Goal: Transaction & Acquisition: Download file/media

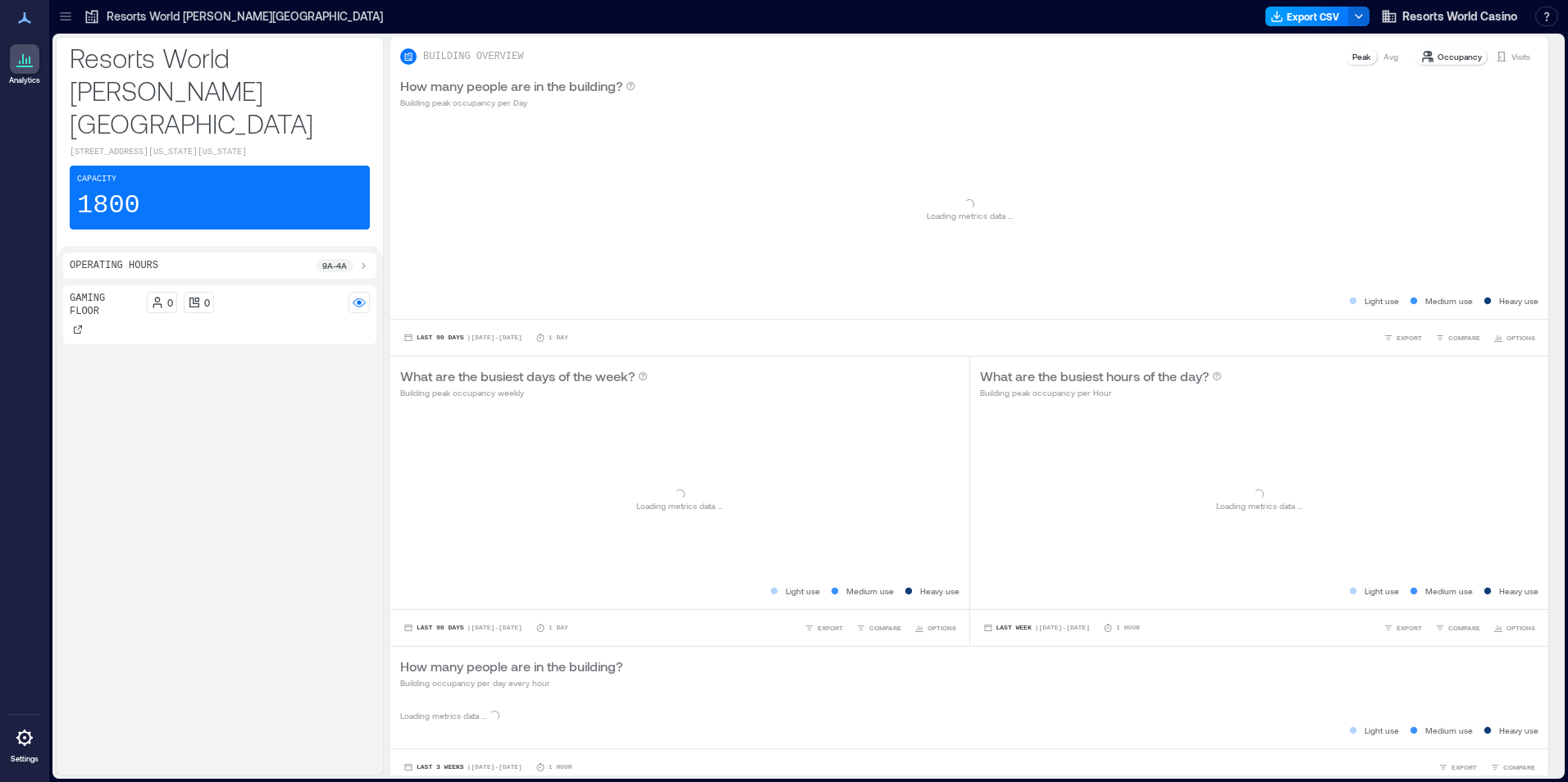
click at [1317, 15] on button "Export CSV" at bounding box center [1307, 16] width 84 height 19
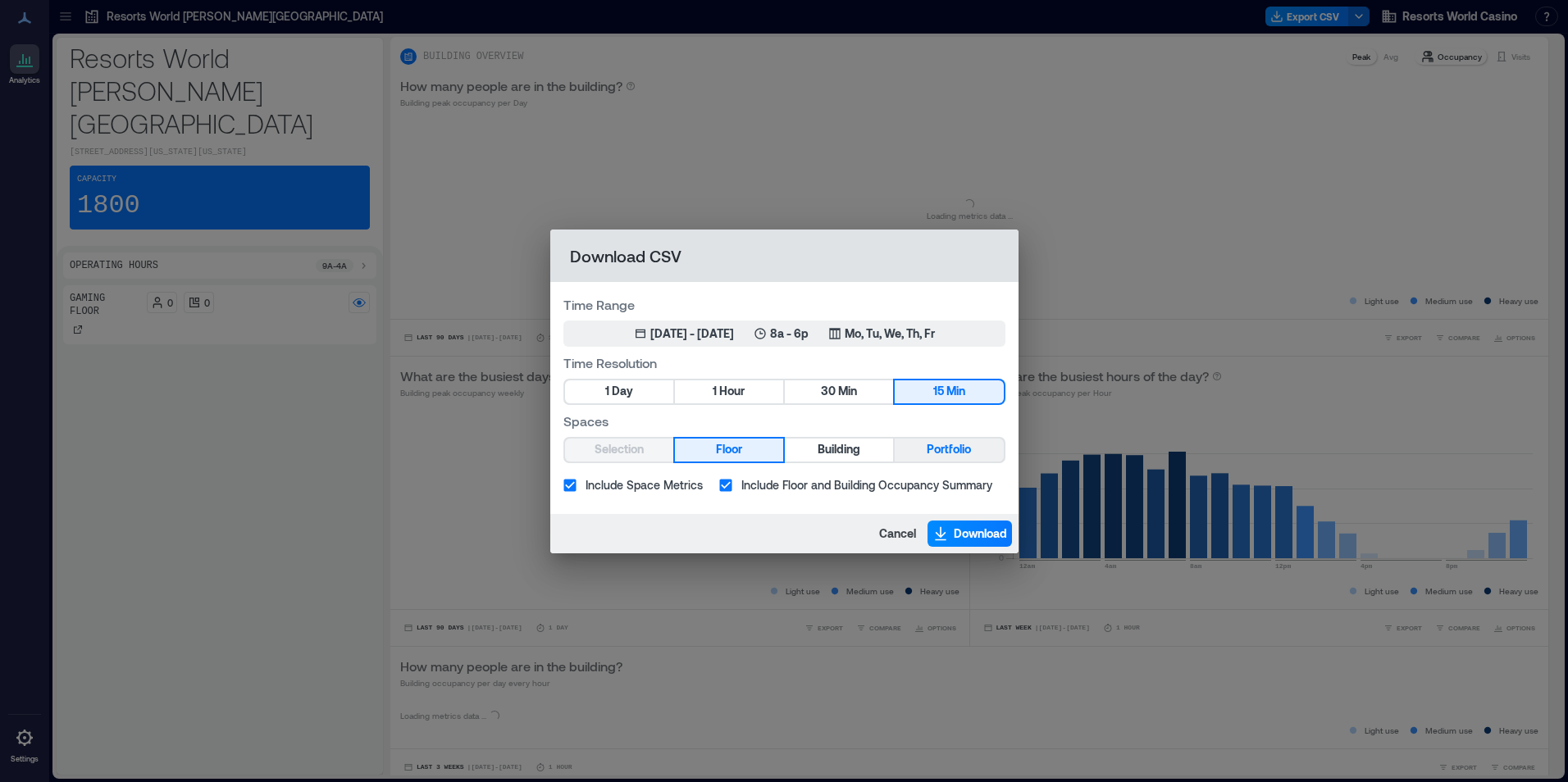
click at [946, 445] on span "Portfolio" at bounding box center [949, 450] width 44 height 20
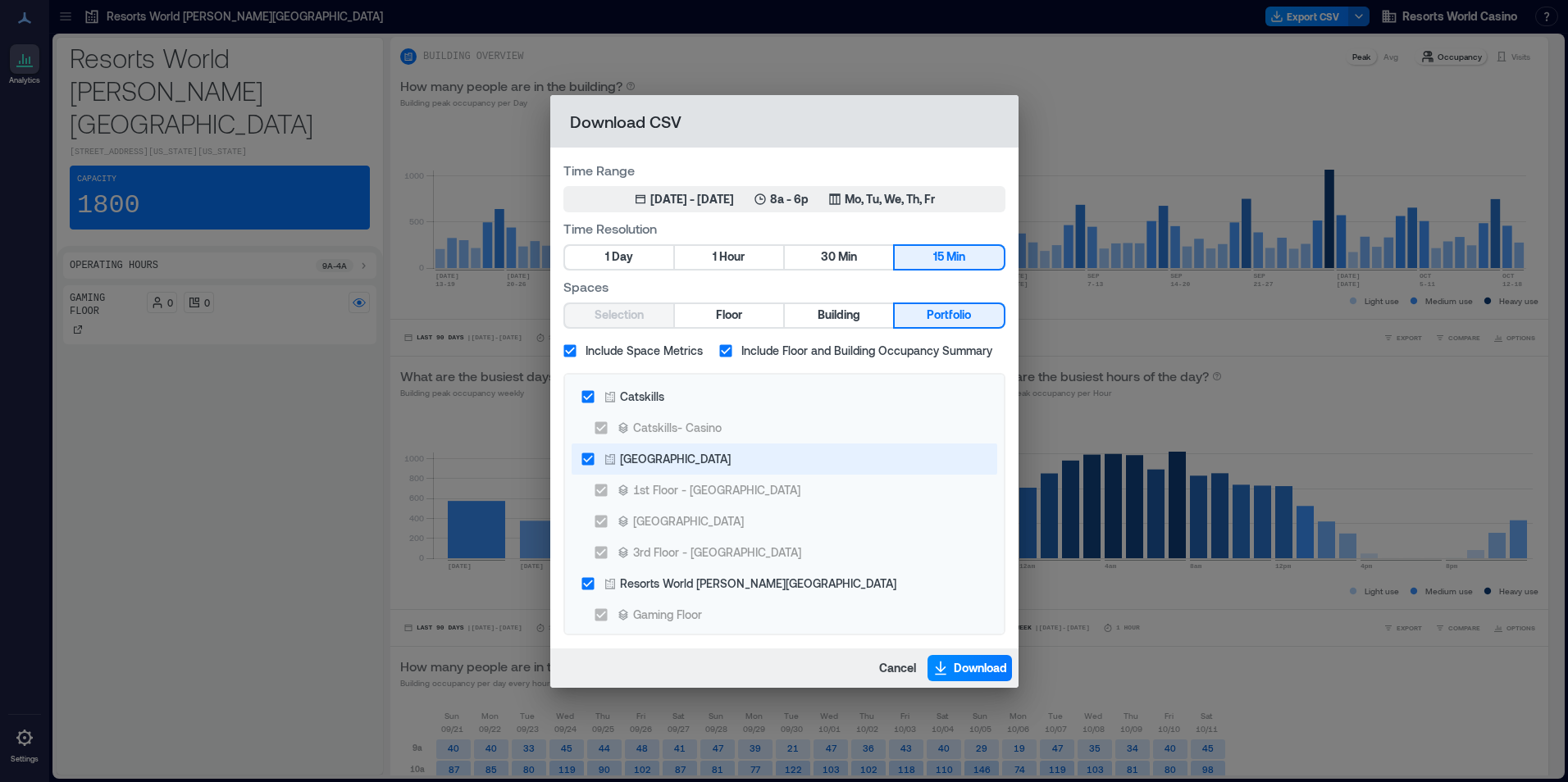
click at [669, 462] on div "[GEOGRAPHIC_DATA]" at bounding box center [675, 458] width 111 height 17
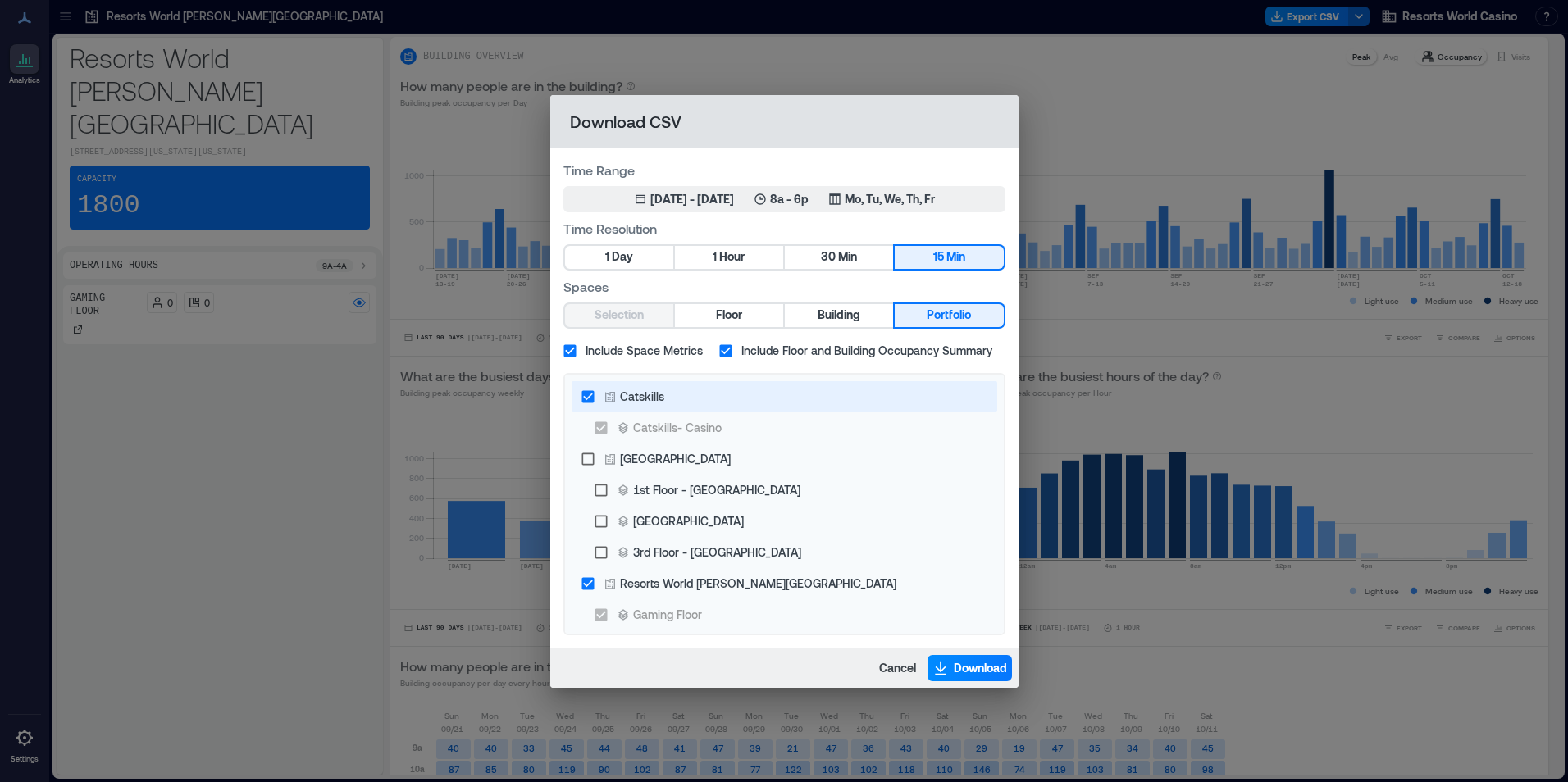
click at [645, 397] on div "Catskills" at bounding box center [642, 396] width 44 height 17
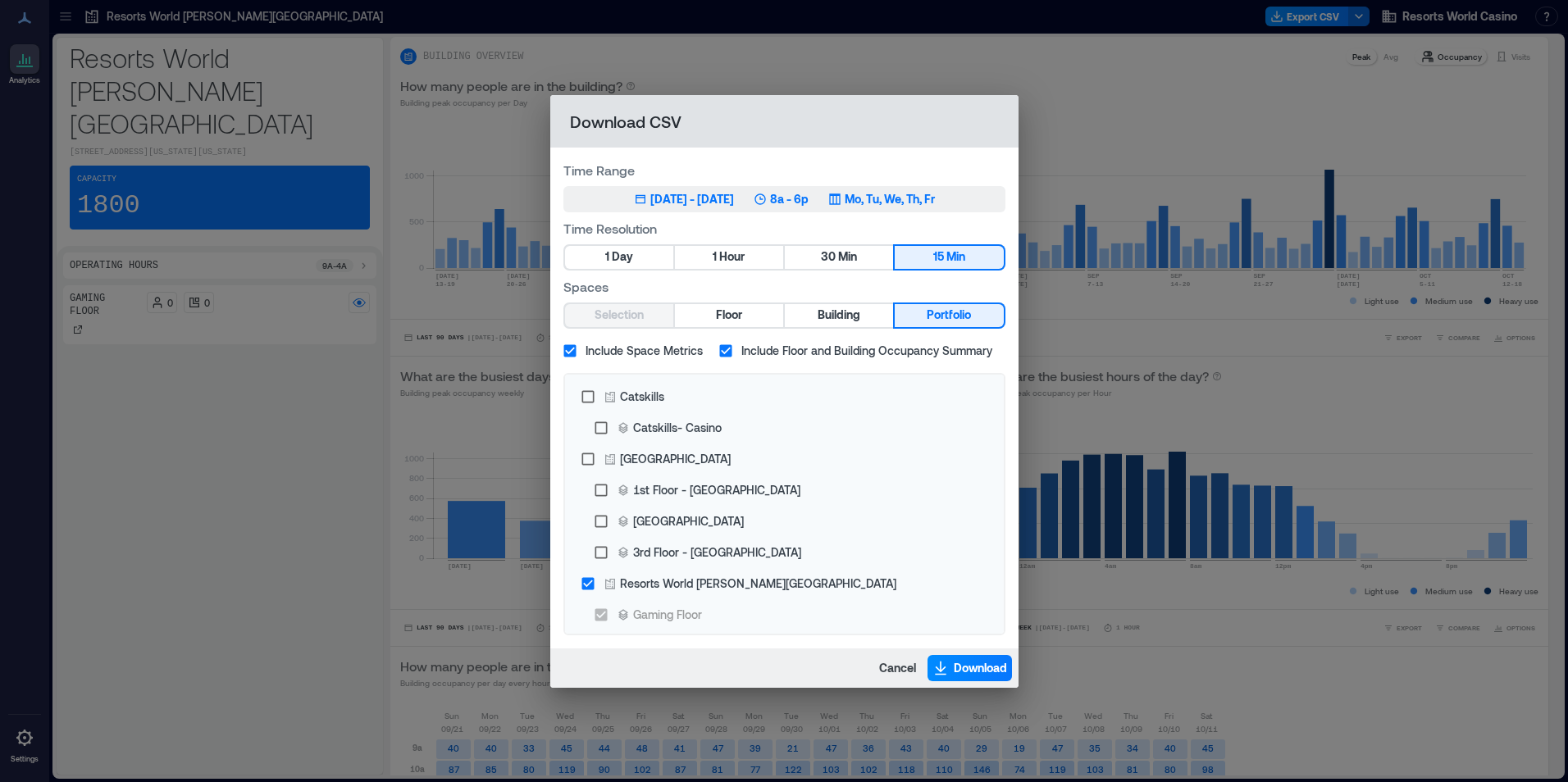
click at [849, 189] on button "[DATE] 14, 2025 - [DATE] 8a - 6p Mo, Tu, We, Th, Fr" at bounding box center [784, 199] width 442 height 26
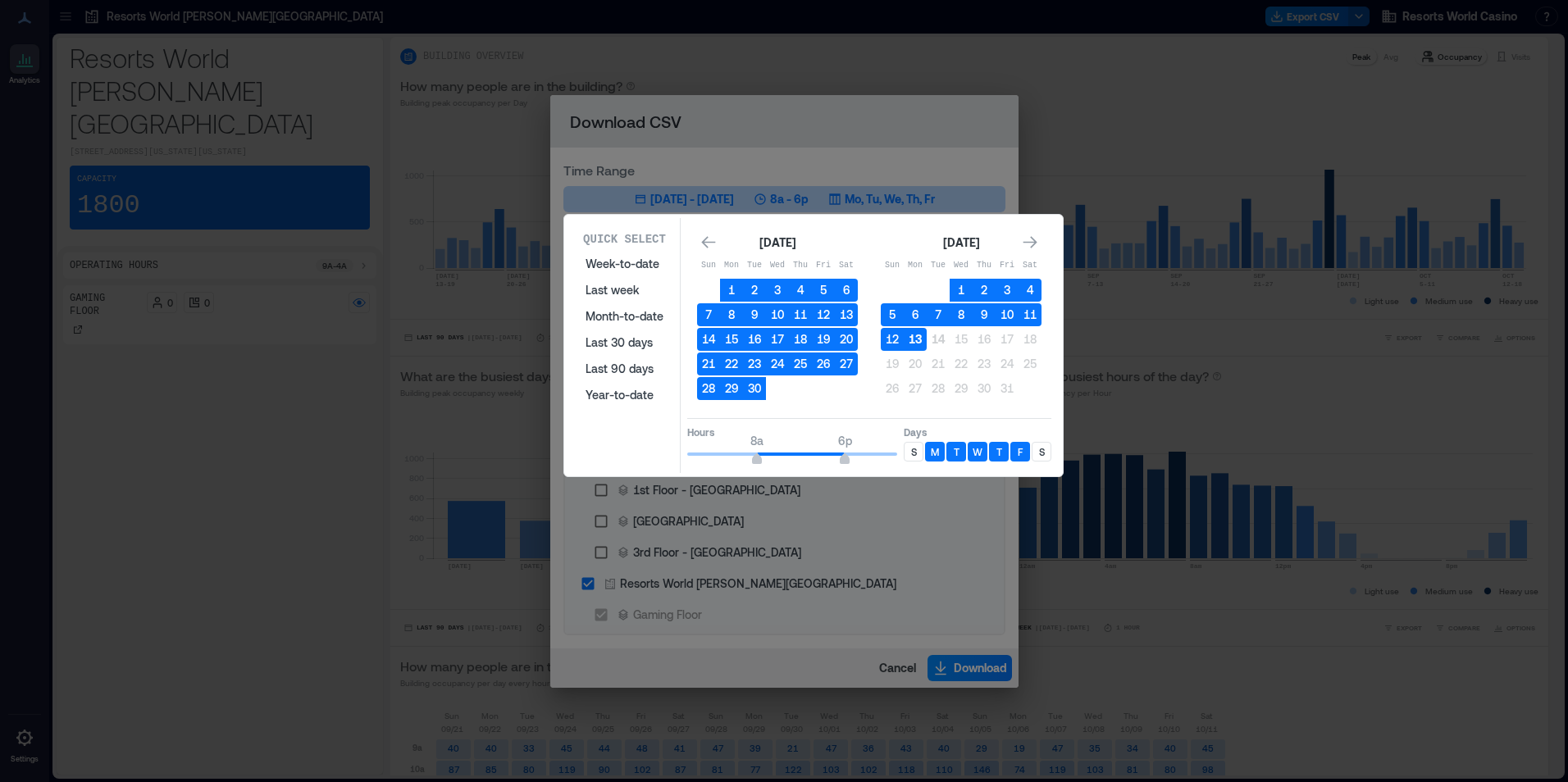
click at [912, 340] on button "13" at bounding box center [915, 339] width 23 height 23
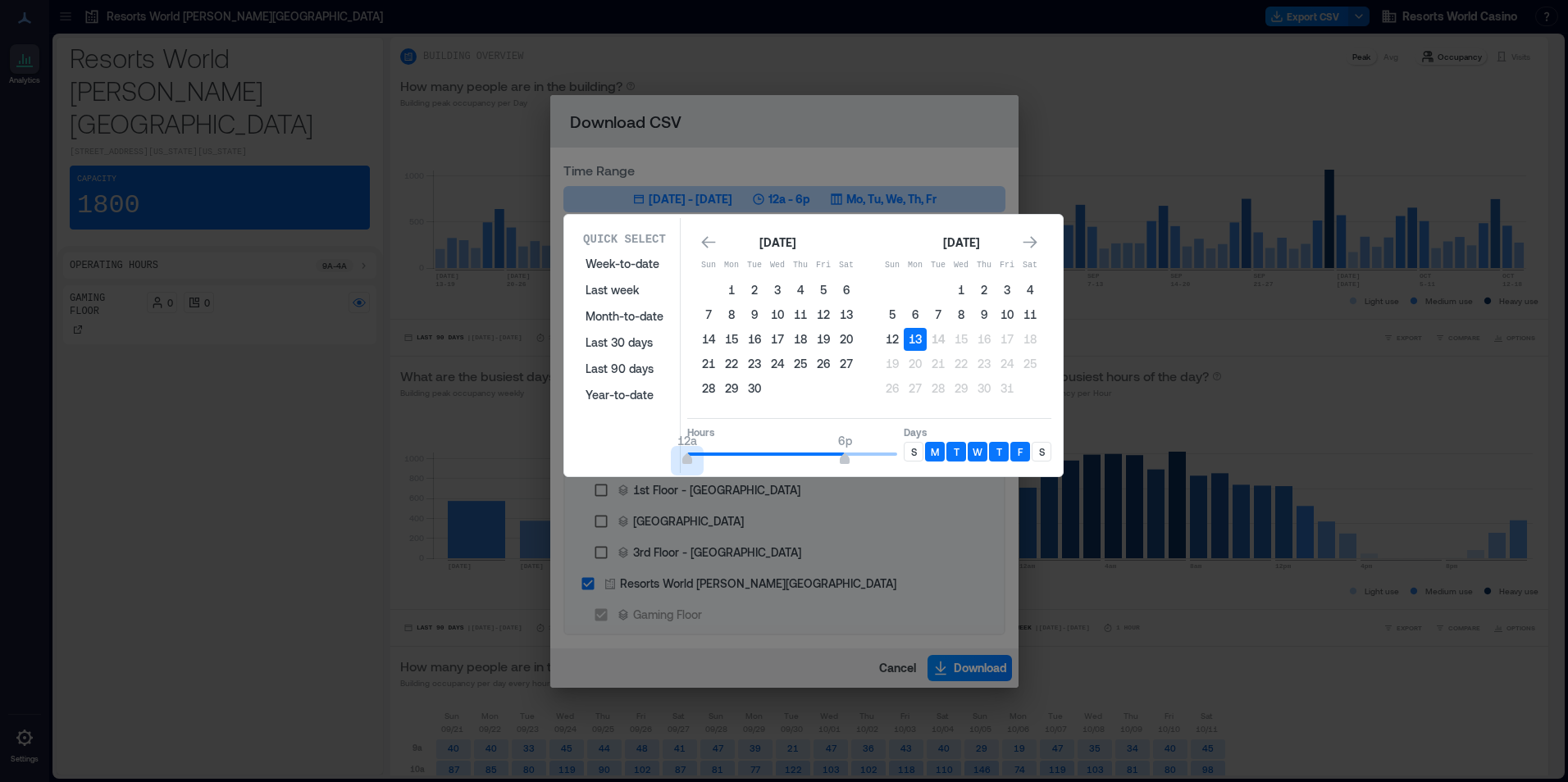
type input "*"
drag, startPoint x: 743, startPoint y: 454, endPoint x: 797, endPoint y: 451, distance: 54.1
click at [645, 443] on div "Quick Select Week-to-date Last week Month-to-date Last 30 days Last 90 days Yea…" at bounding box center [814, 346] width 489 height 255
type input "*"
drag, startPoint x: 803, startPoint y: 453, endPoint x: 907, endPoint y: 451, distance: 104.0
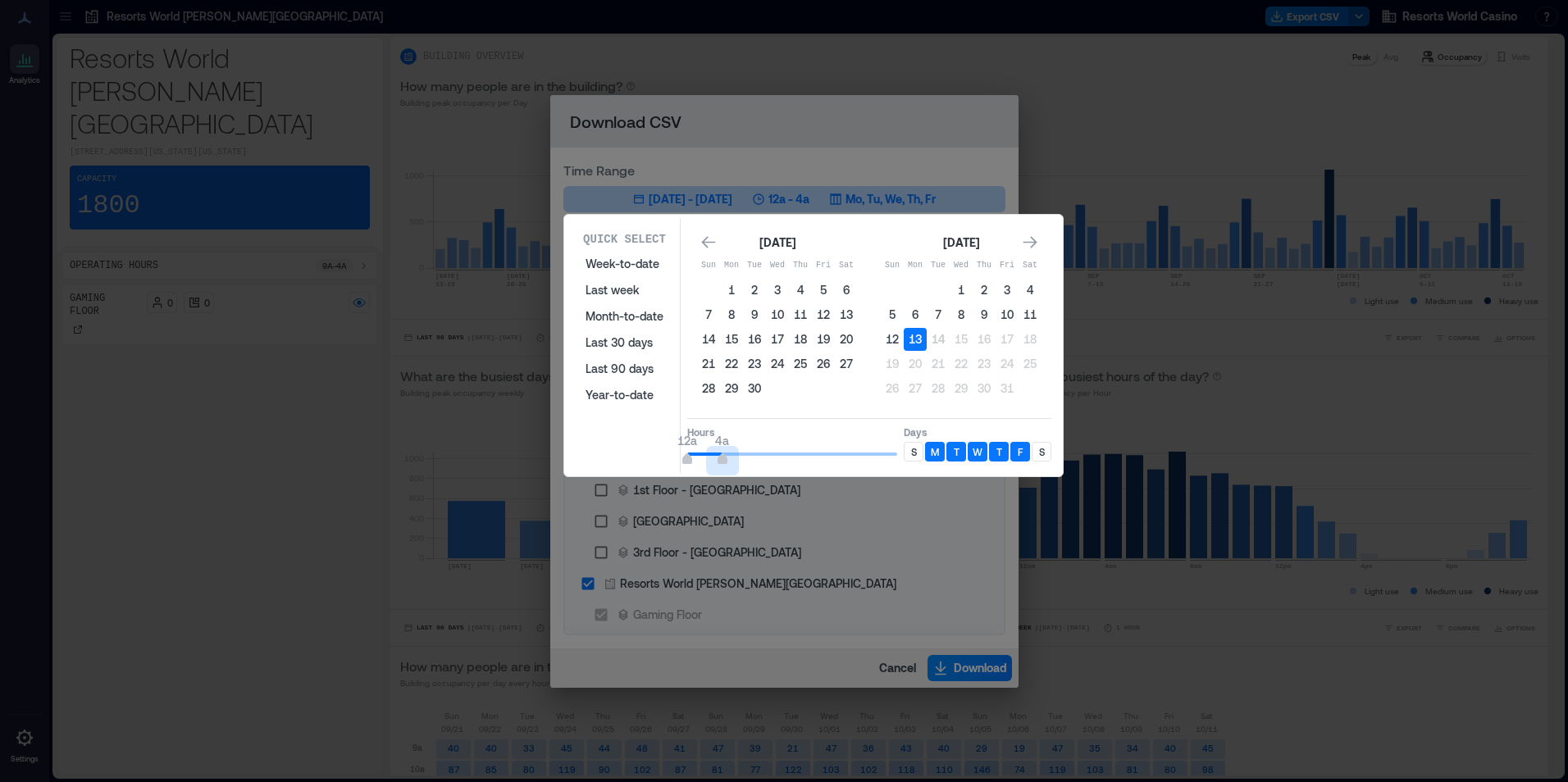
click at [722, 457] on span "12a 4a" at bounding box center [792, 454] width 210 height 25
click at [907, 451] on div "S" at bounding box center [913, 451] width 19 height 19
click at [1046, 457] on div "S" at bounding box center [1041, 451] width 19 height 19
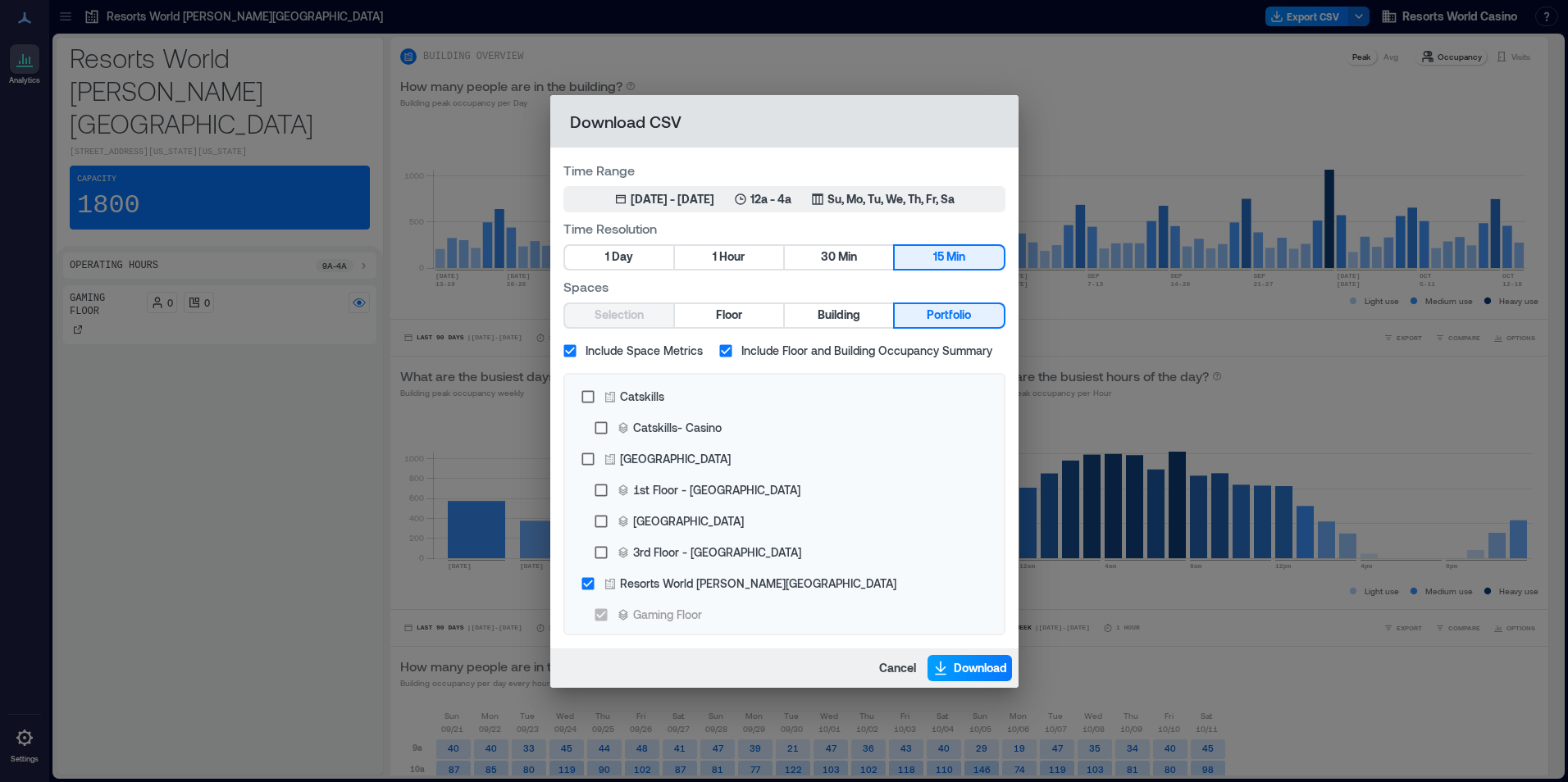
click at [978, 664] on span "Download" at bounding box center [980, 668] width 53 height 16
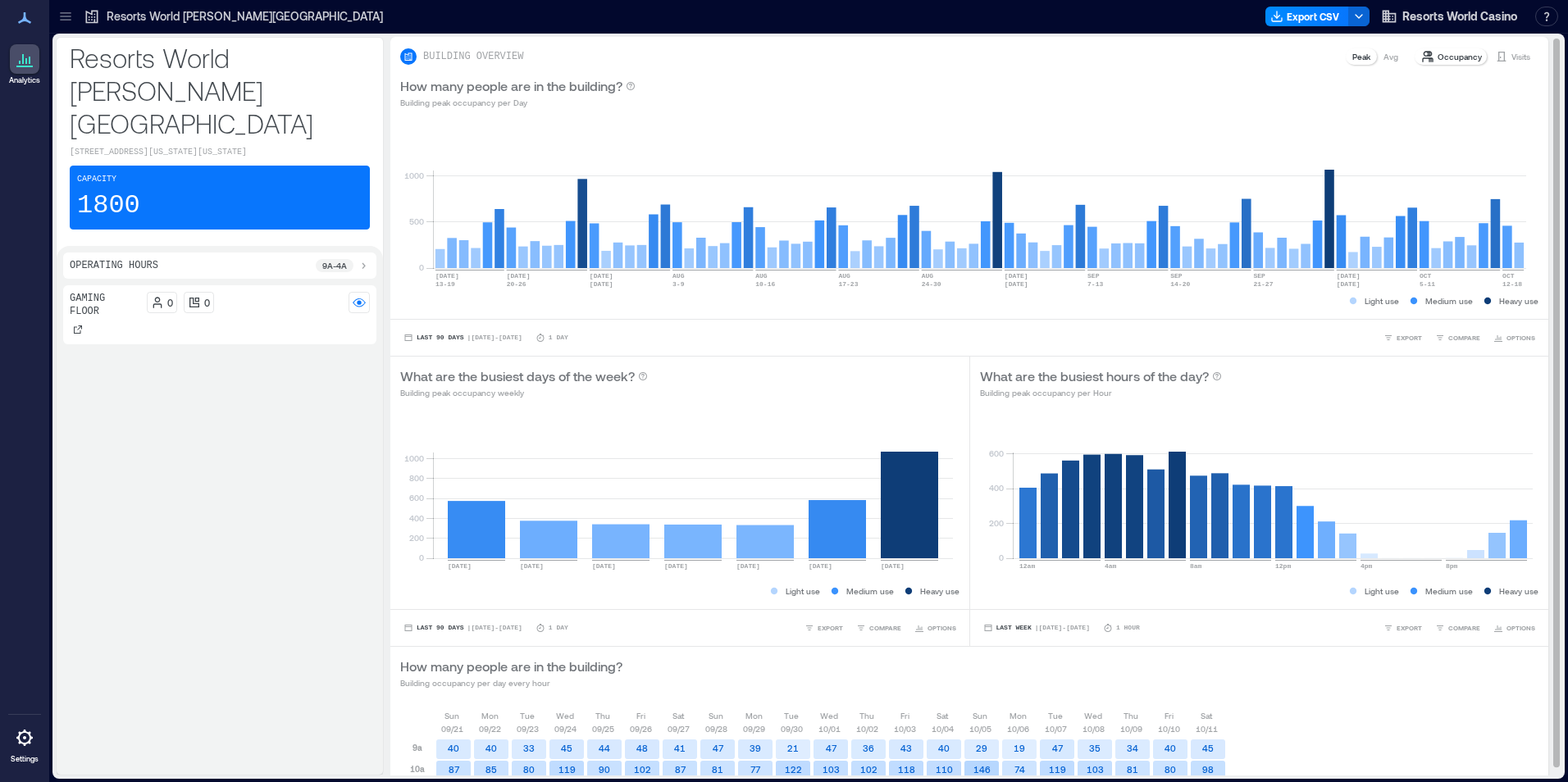
click at [1055, 50] on div "BUILDING OVERVIEW Peak Avg Occupancy Visits" at bounding box center [969, 56] width 1138 height 19
click at [1326, 19] on button "Export CSV" at bounding box center [1307, 16] width 84 height 19
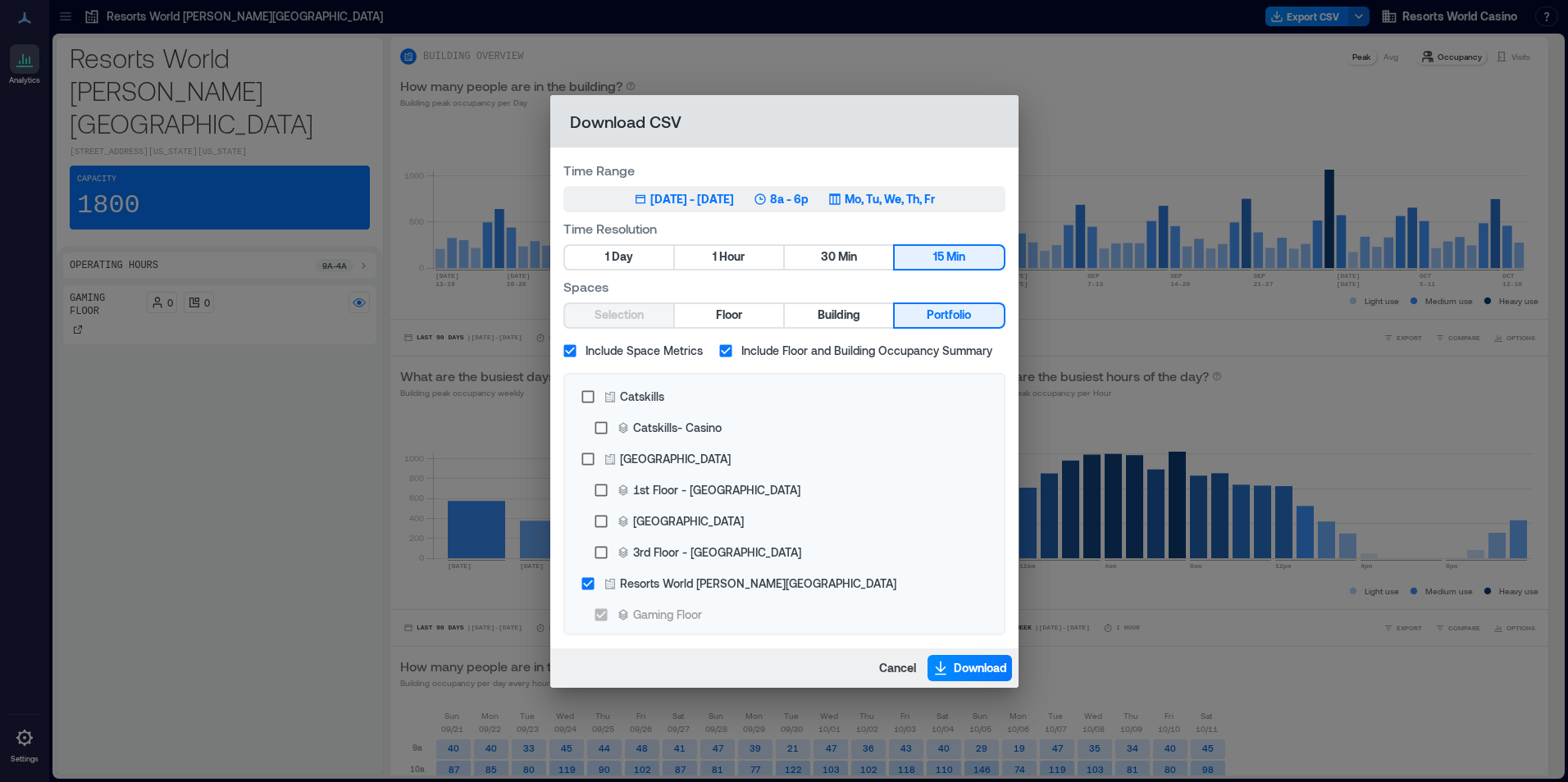
click at [879, 208] on button "[DATE] 14, 2025 - [DATE] 8a - 6p Mo, Tu, We, Th, Fr" at bounding box center [784, 199] width 442 height 26
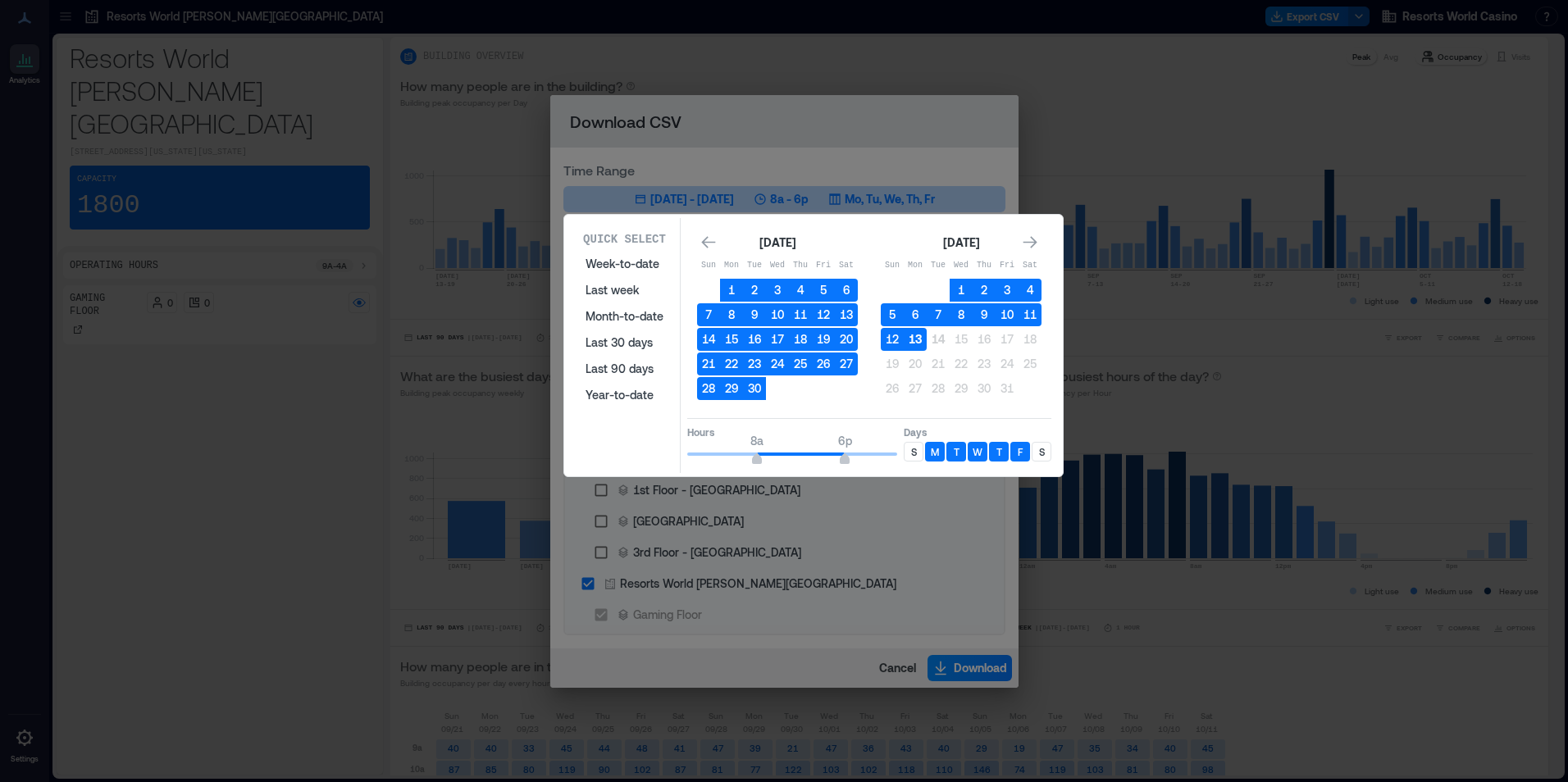
click at [919, 342] on button "13" at bounding box center [915, 339] width 23 height 23
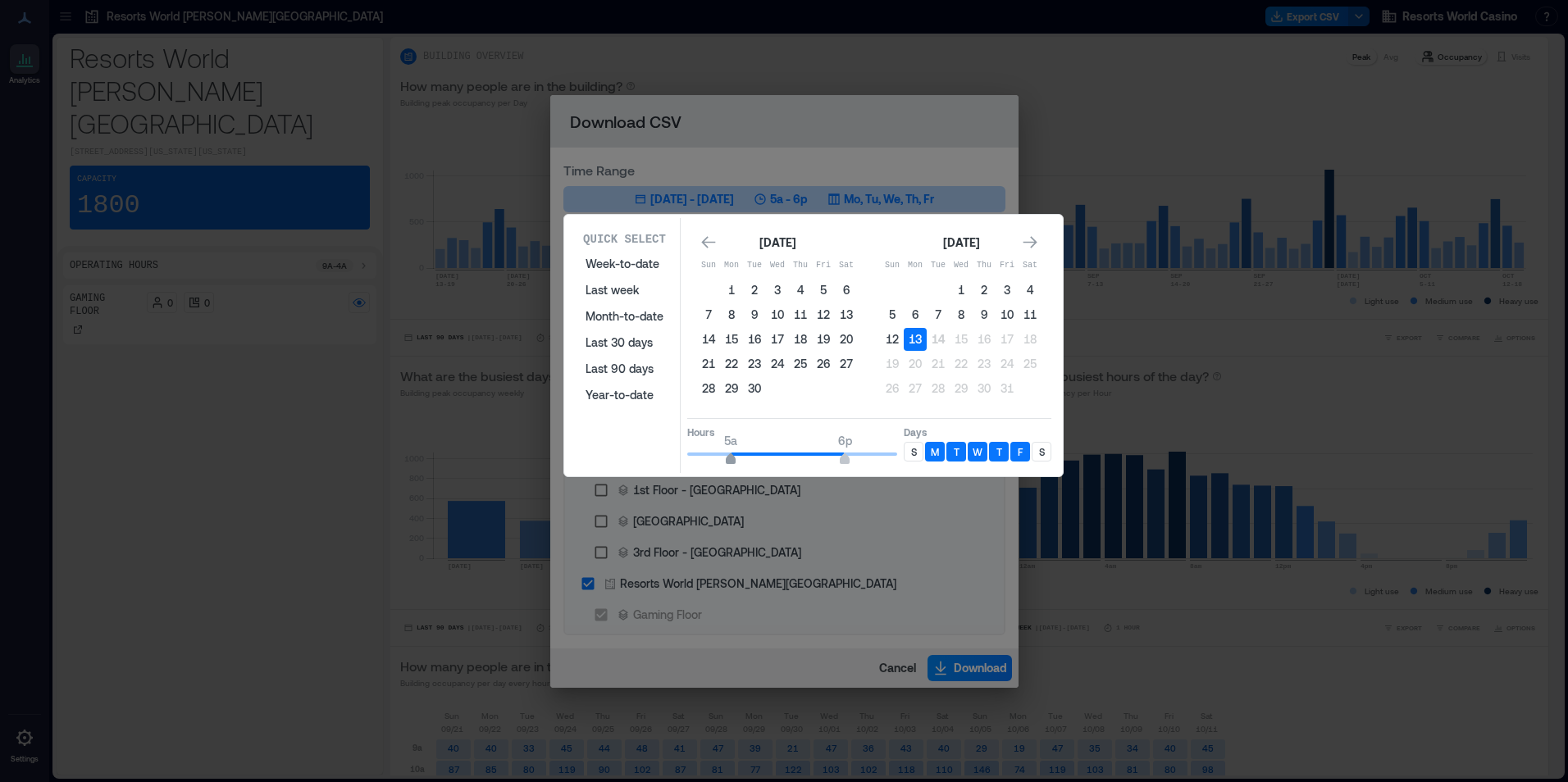
type input "*"
drag, startPoint x: 752, startPoint y: 453, endPoint x: 720, endPoint y: 452, distance: 32.0
click at [720, 452] on span "4a 6p" at bounding box center [792, 454] width 210 height 25
type input "**"
drag, startPoint x: 869, startPoint y: 459, endPoint x: 919, endPoint y: 461, distance: 50.0
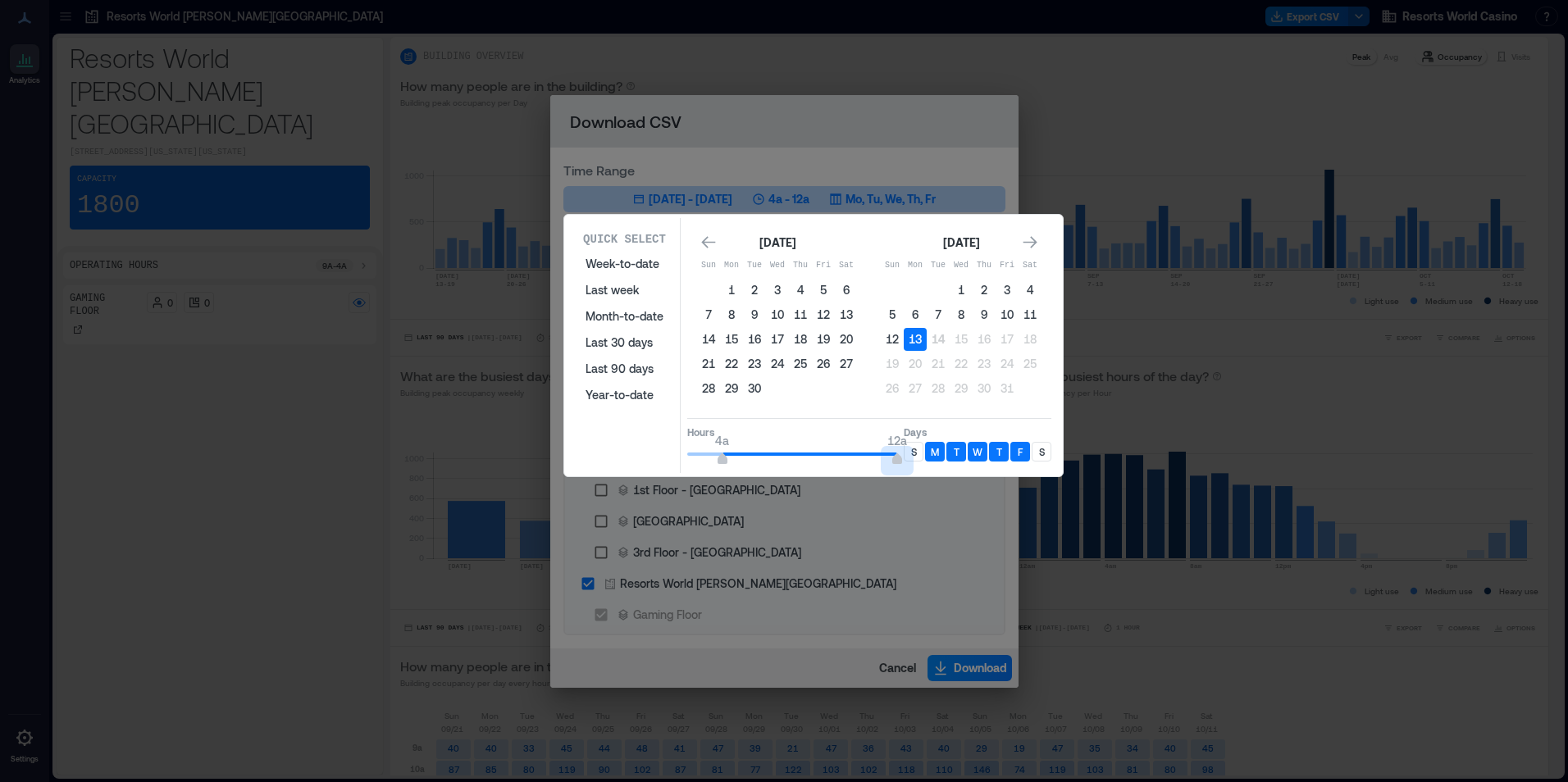
click at [919, 462] on div "Hours 4a 12a Days S M T W T F S" at bounding box center [869, 442] width 365 height 48
click at [918, 450] on div "S" at bounding box center [913, 451] width 19 height 19
click at [1055, 454] on div "Quick Select Week-to-date Last week Month-to-date Last 30 days Last 90 days Yea…" at bounding box center [814, 346] width 489 height 255
click at [1039, 453] on p "S" at bounding box center [1042, 452] width 6 height 14
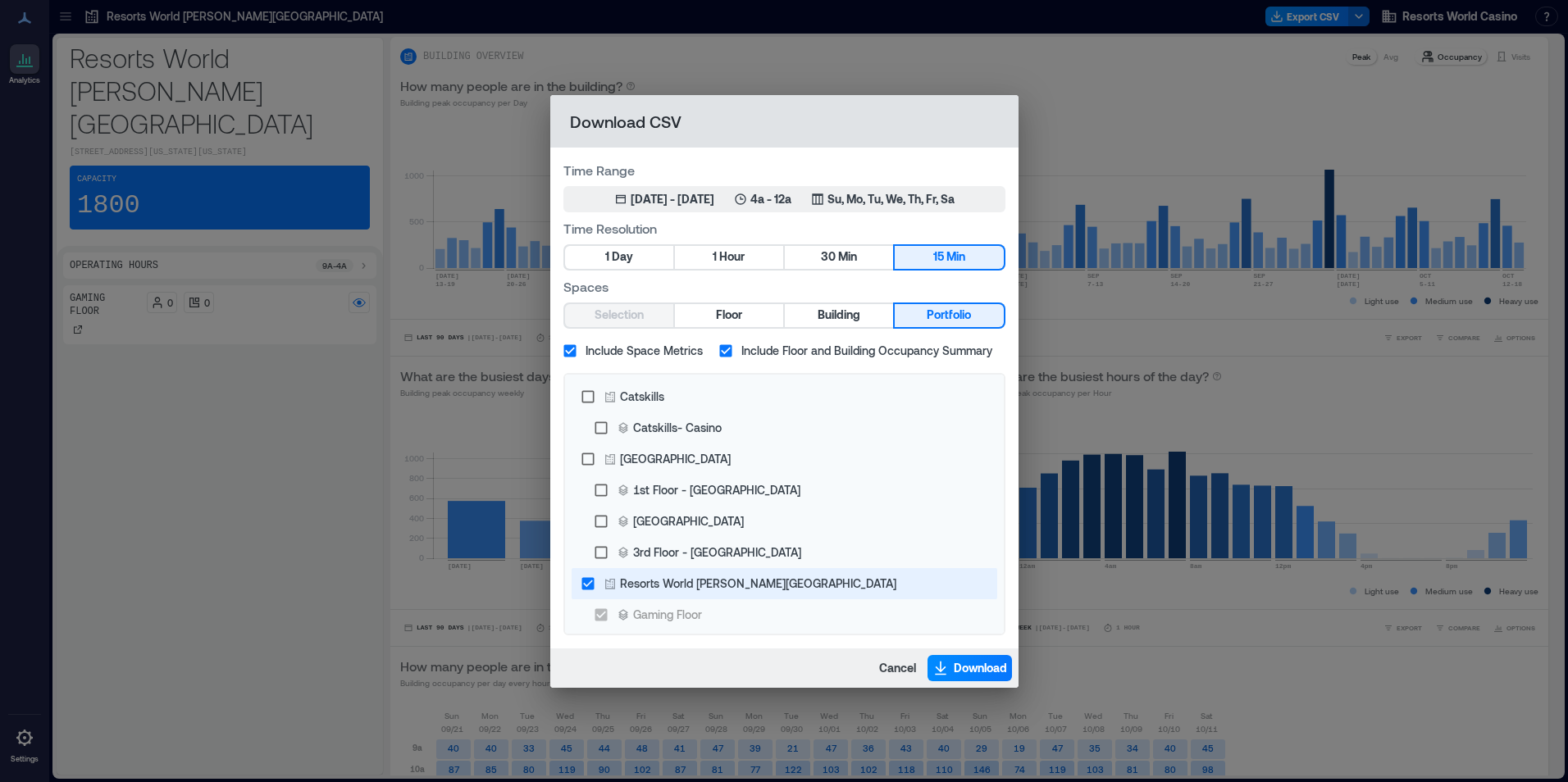
drag, startPoint x: 1088, startPoint y: 485, endPoint x: 942, endPoint y: 585, distance: 177.0
click at [956, 677] on button "Download" at bounding box center [970, 668] width 85 height 26
